Goal: Learn about a topic

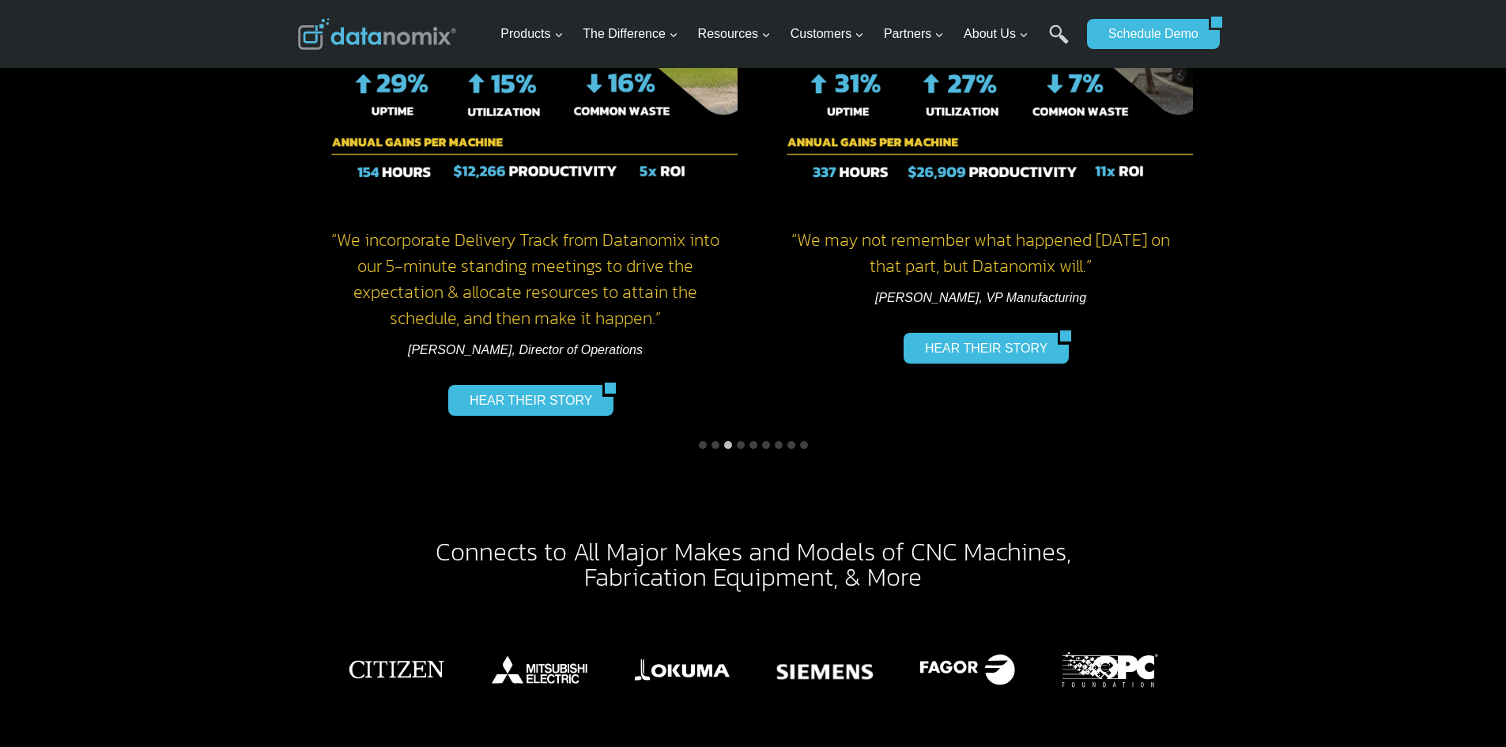
scroll to position [2530, 0]
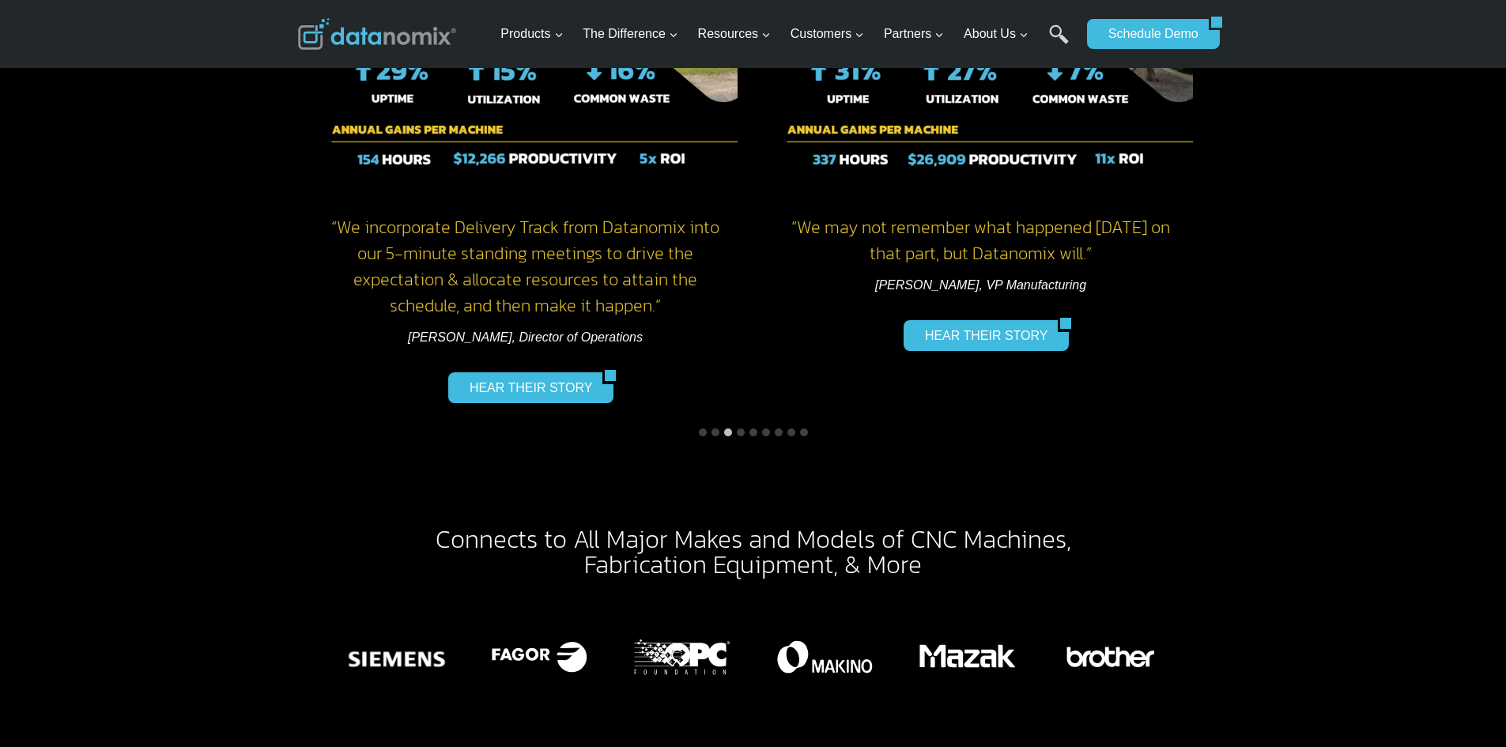
click at [778, 428] on button "Go to slide 7" at bounding box center [779, 432] width 8 height 8
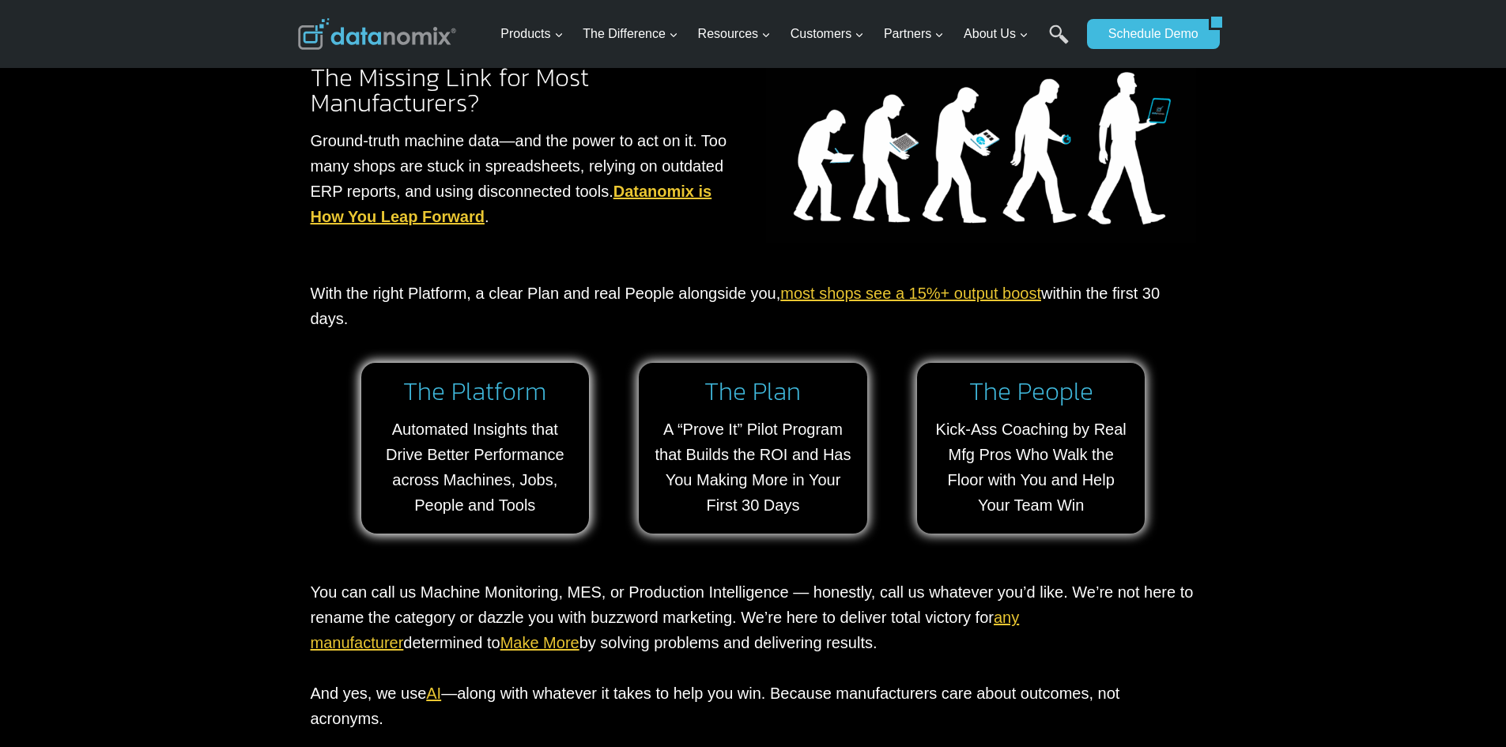
scroll to position [1739, 0]
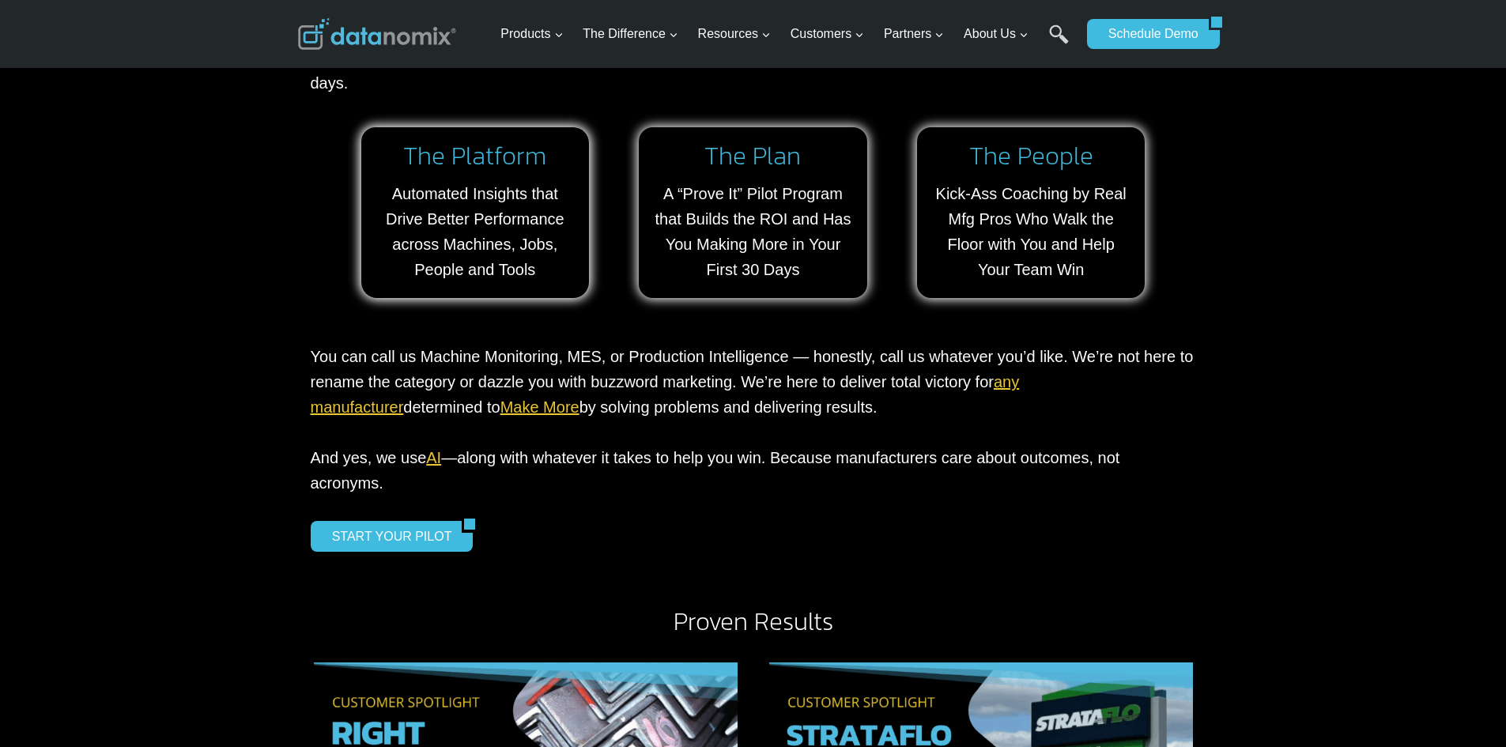
click at [500, 413] on link "Make More" at bounding box center [539, 406] width 79 height 17
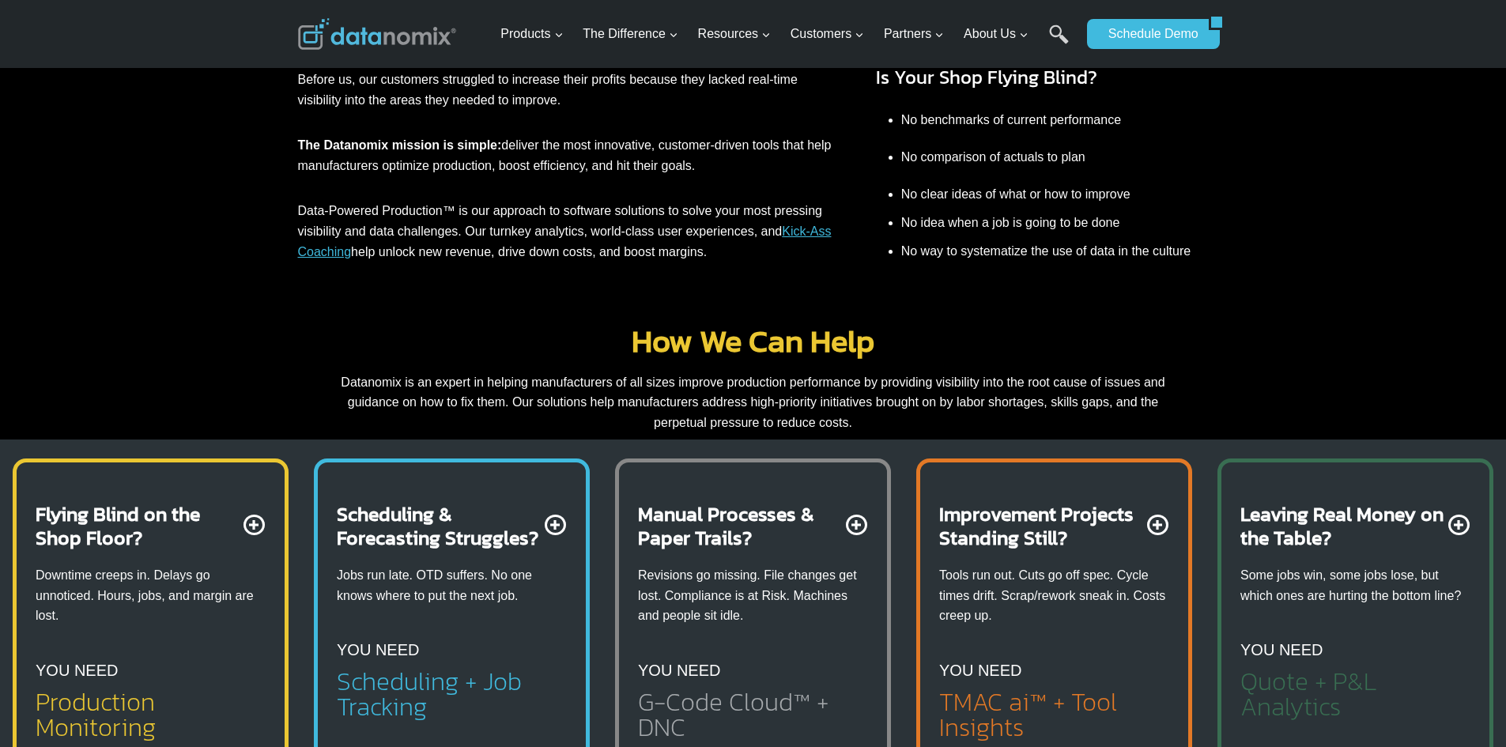
scroll to position [790, 0]
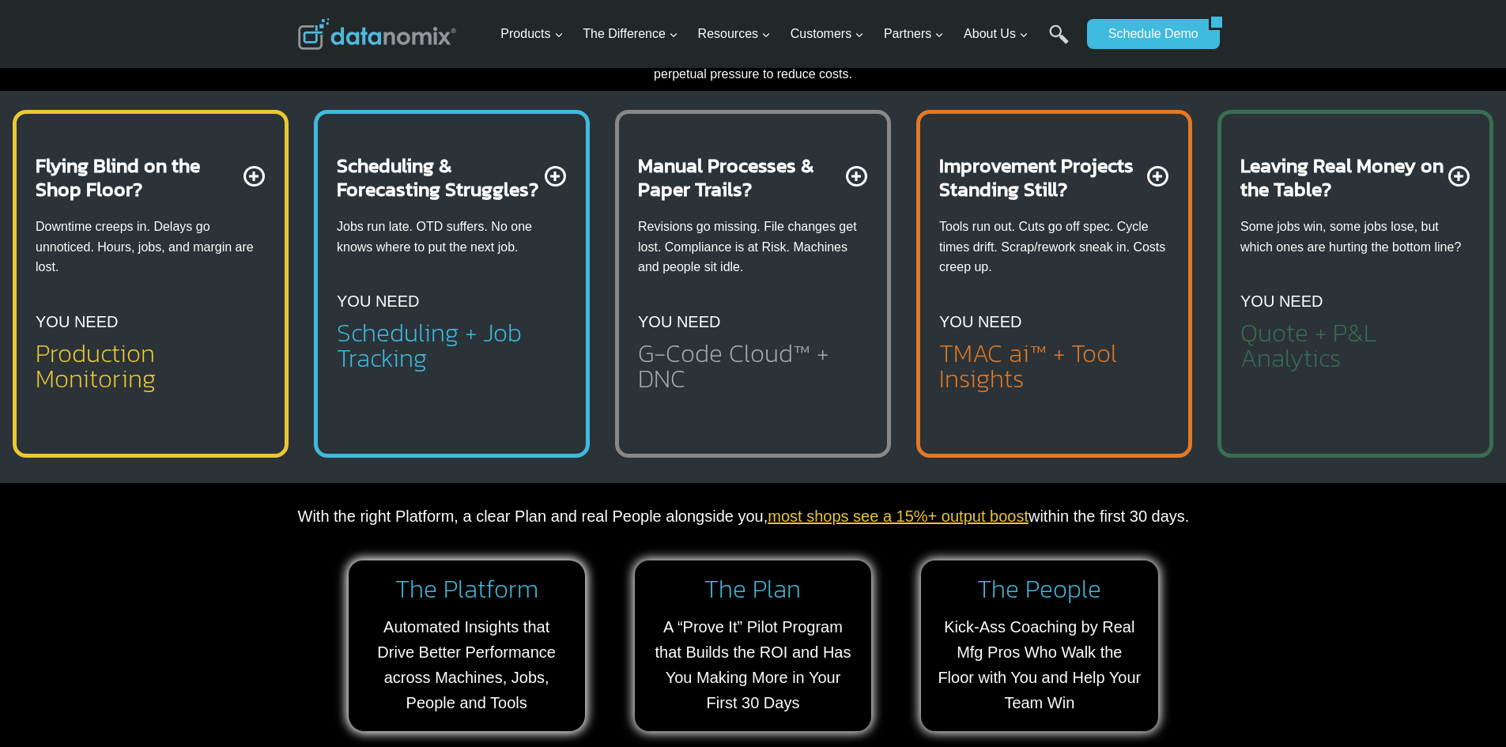
click at [1286, 239] on p "Some jobs win, some jobs lose, but which ones are hurting the bottom line?" at bounding box center [1355, 237] width 230 height 40
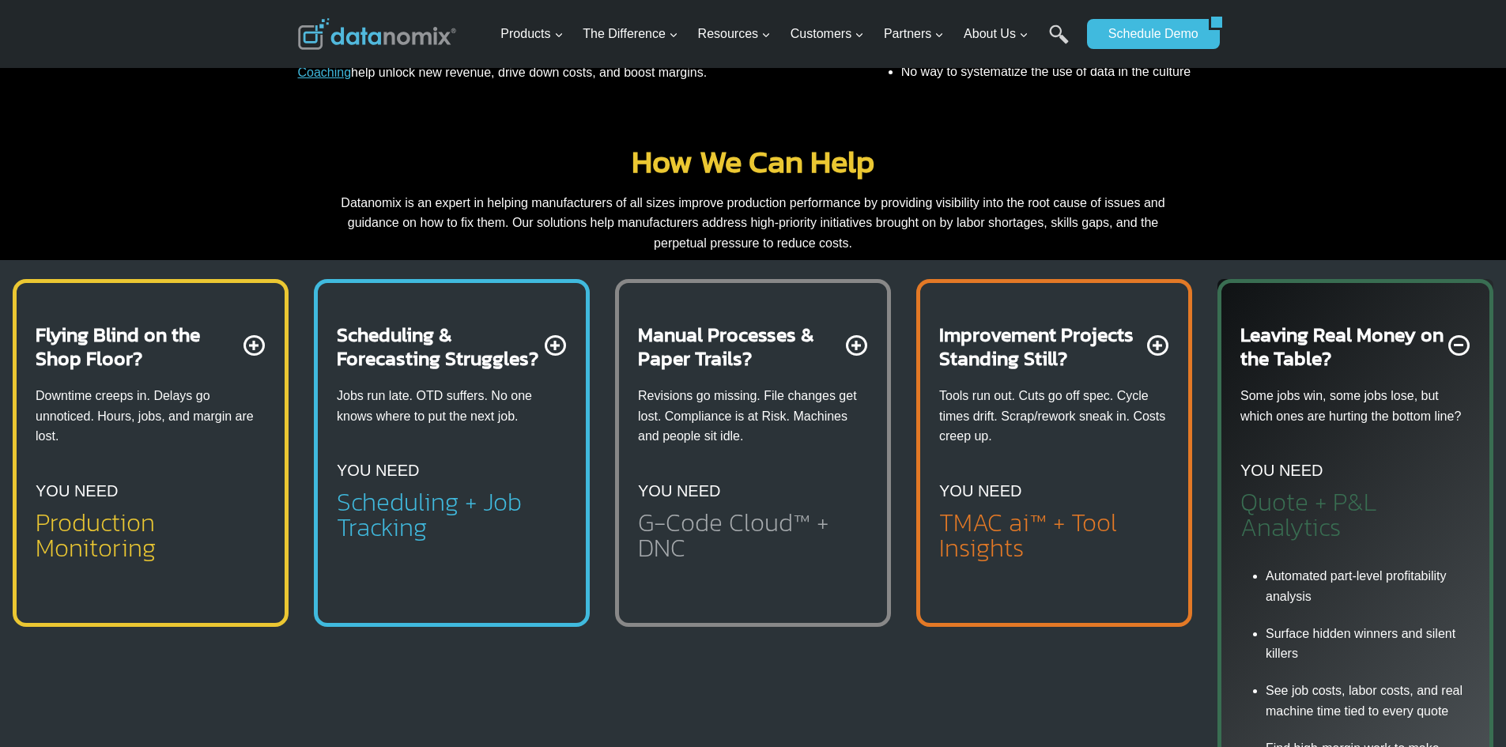
scroll to position [632, 0]
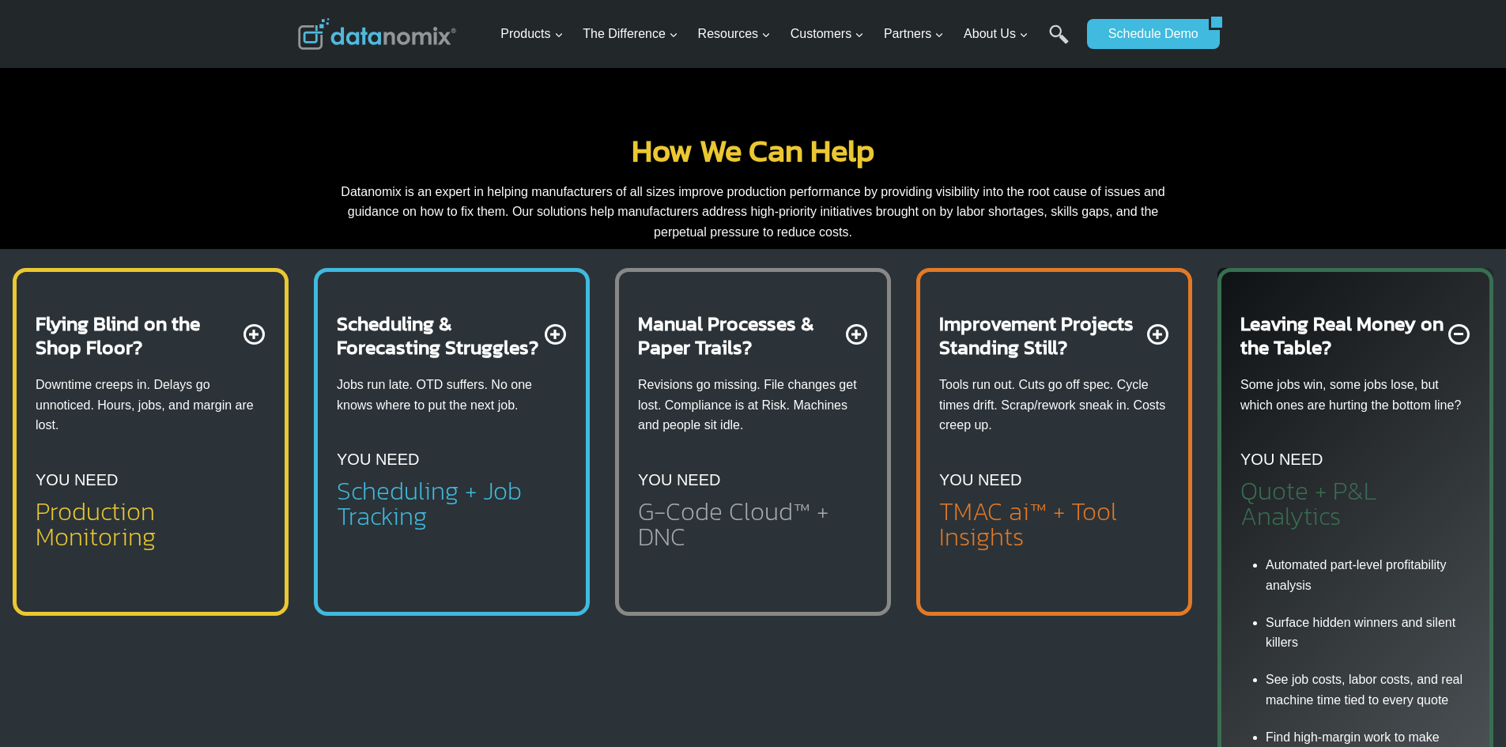
click at [979, 482] on p "YOU NEED" at bounding box center [980, 479] width 82 height 25
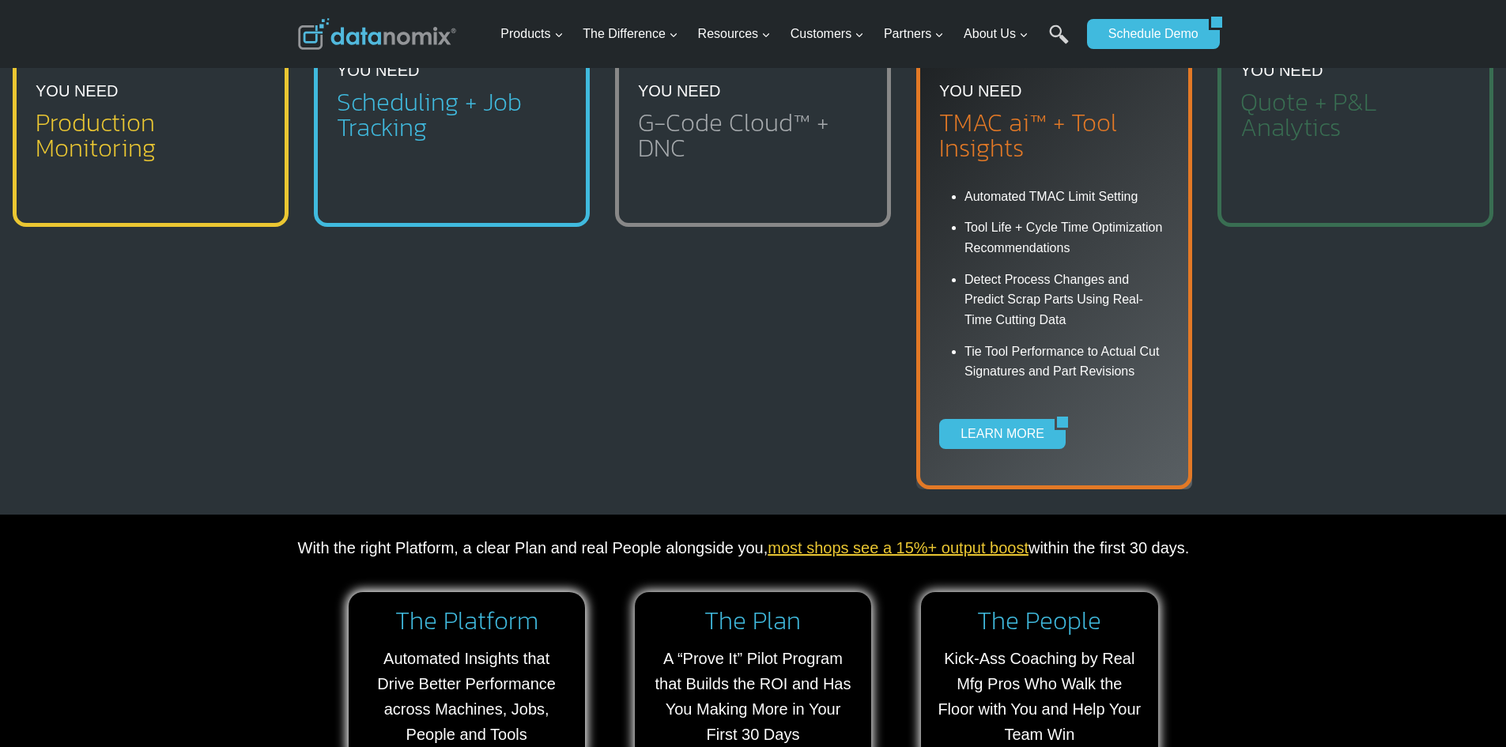
scroll to position [790, 0]
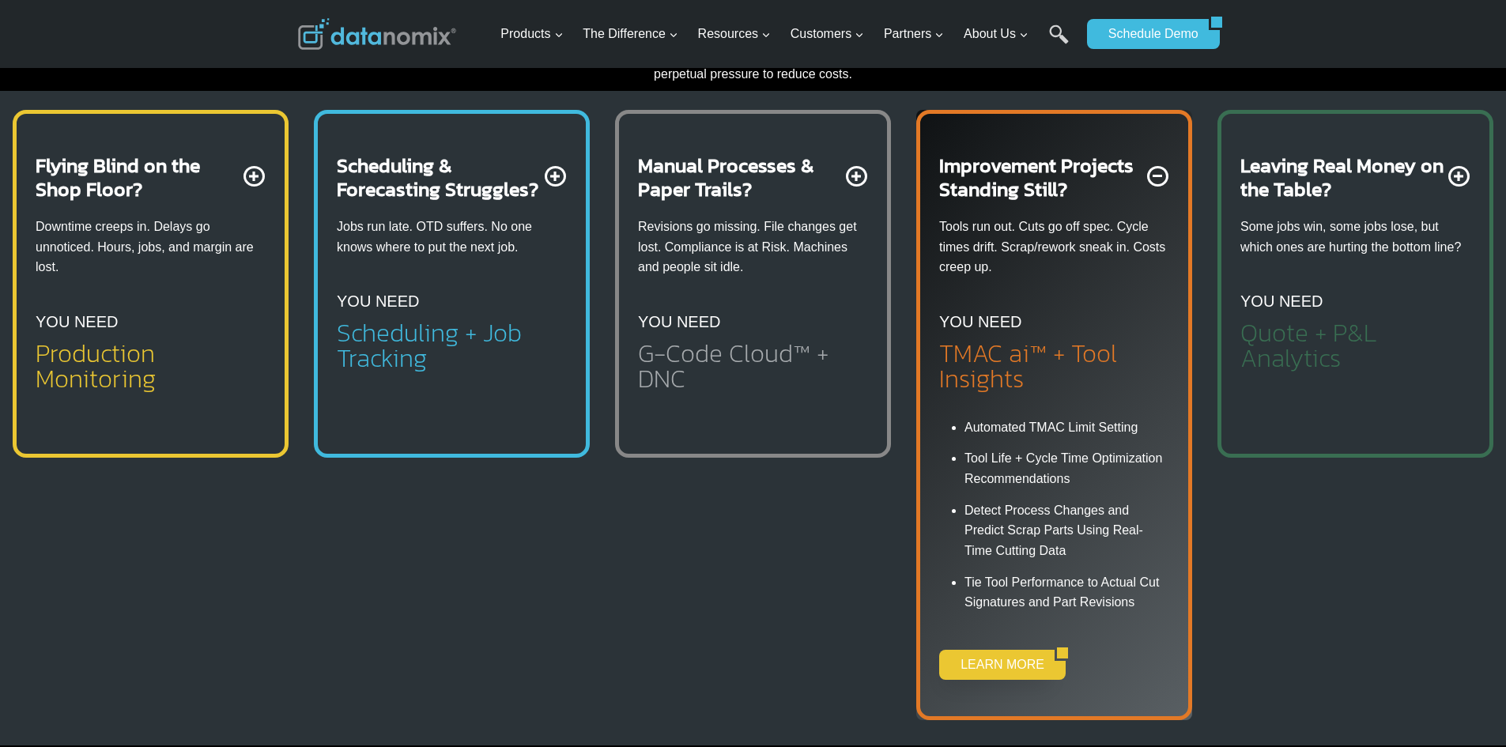
click at [993, 657] on link "LEARN MORE" at bounding box center [996, 665] width 115 height 30
